Goal: Find specific page/section: Find specific page/section

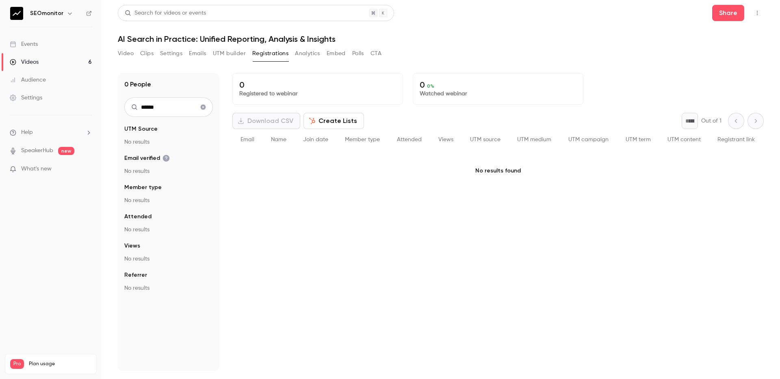
type input "******"
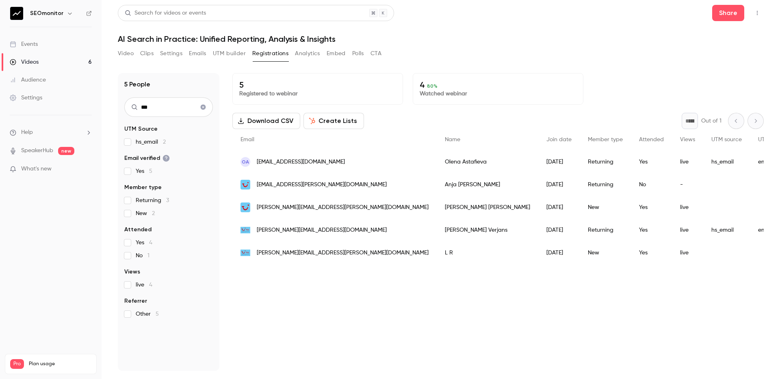
click at [166, 106] on input "***" at bounding box center [168, 106] width 89 height 19
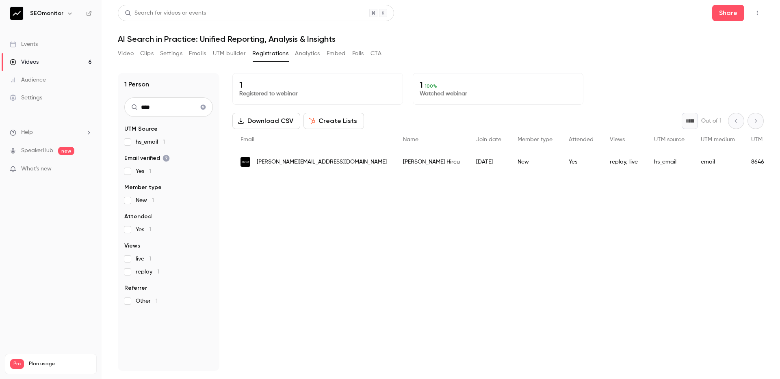
type input "****"
